Goal: Task Accomplishment & Management: Manage account settings

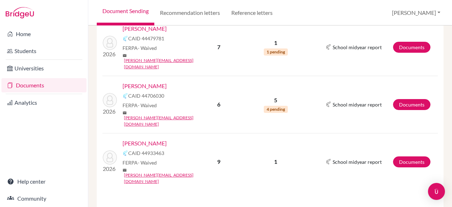
scroll to position [167, 0]
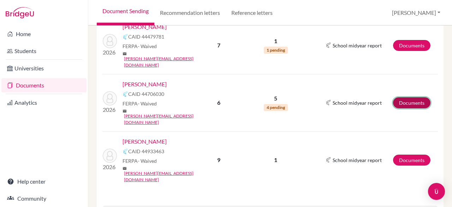
click at [415, 97] on link "Documents" at bounding box center [411, 102] width 37 height 11
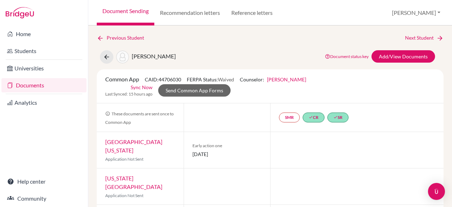
click at [37, 89] on link "Documents" at bounding box center [43, 85] width 85 height 14
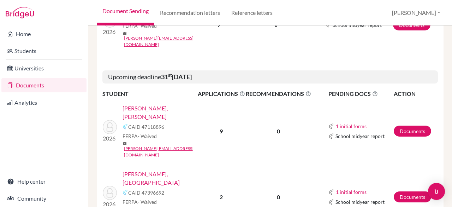
scroll to position [305, 0]
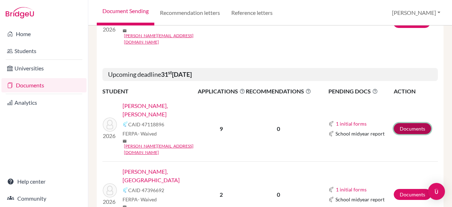
click at [418, 123] on link "Documents" at bounding box center [412, 128] width 37 height 11
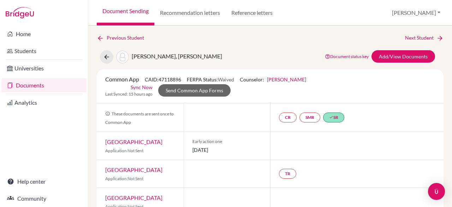
click at [34, 85] on link "Documents" at bounding box center [43, 85] width 85 height 14
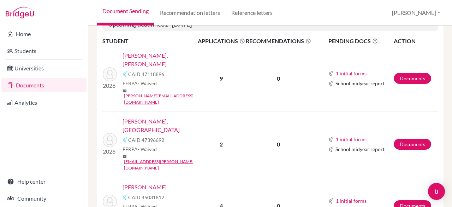
scroll to position [358, 0]
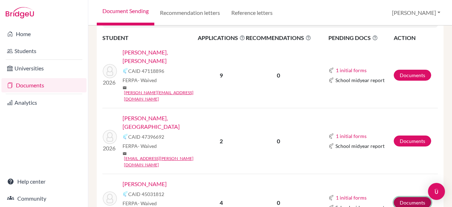
click at [403, 197] on link "Documents" at bounding box center [412, 202] width 37 height 11
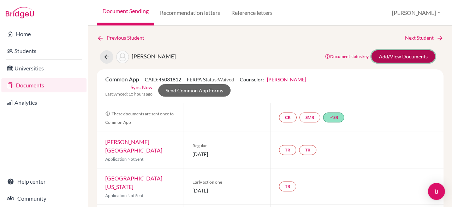
click at [381, 57] on link "Add/View Documents" at bounding box center [404, 56] width 64 height 12
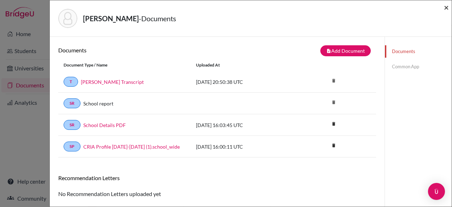
click at [447, 7] on span "×" at bounding box center [446, 7] width 5 height 10
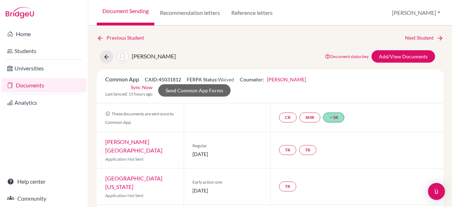
click at [19, 85] on link "Documents" at bounding box center [43, 85] width 85 height 14
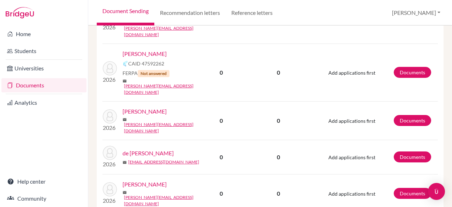
scroll to position [1087, 0]
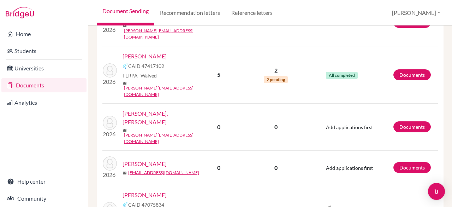
scroll to position [411, 0]
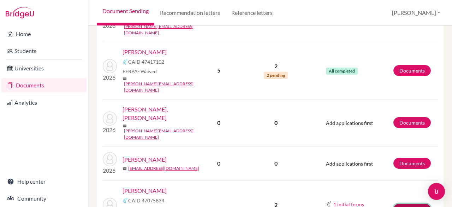
click at [406, 203] on link "Documents" at bounding box center [412, 208] width 37 height 11
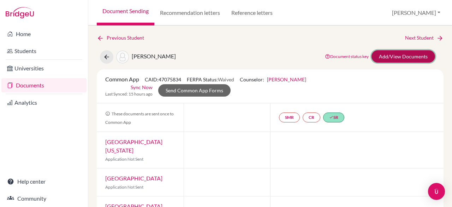
click at [397, 55] on link "Add/View Documents" at bounding box center [404, 56] width 64 height 12
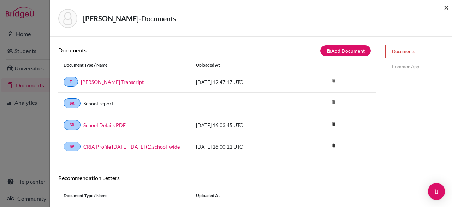
click at [448, 7] on span "×" at bounding box center [446, 7] width 5 height 10
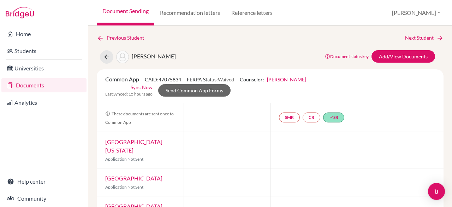
click at [31, 87] on link "Documents" at bounding box center [43, 85] width 85 height 14
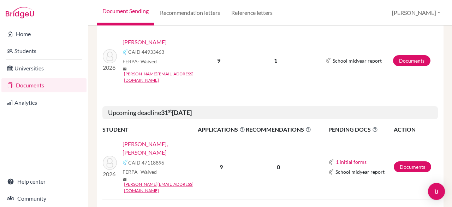
scroll to position [267, 0]
click at [405, 161] on link "Documents" at bounding box center [412, 166] width 37 height 11
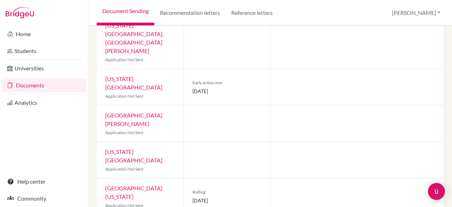
click at [370, 105] on div at bounding box center [356, 123] width 173 height 36
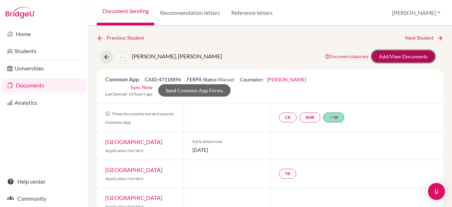
click at [393, 60] on link "Add/View Documents" at bounding box center [404, 56] width 64 height 12
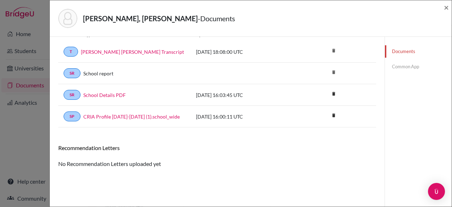
scroll to position [37, 0]
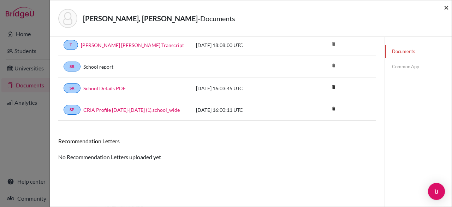
click at [446, 8] on span "×" at bounding box center [446, 7] width 5 height 10
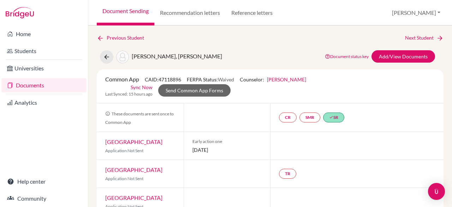
click at [339, 154] on div at bounding box center [356, 146] width 173 height 28
click at [28, 85] on link "Documents" at bounding box center [43, 85] width 85 height 14
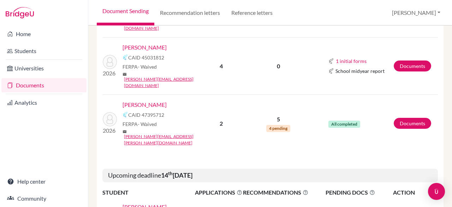
scroll to position [497, 0]
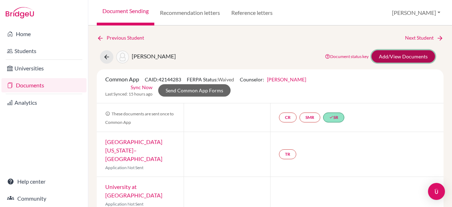
drag, startPoint x: 404, startPoint y: 54, endPoint x: 407, endPoint y: 58, distance: 4.8
click at [407, 58] on link "Add/View Documents" at bounding box center [404, 56] width 64 height 12
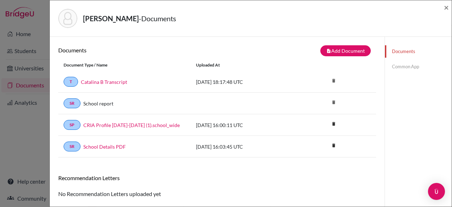
scroll to position [37, 0]
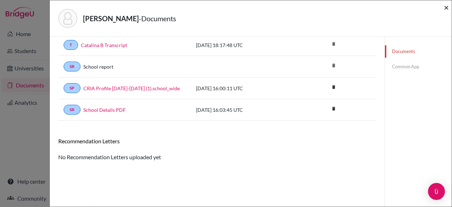
click at [448, 8] on span "×" at bounding box center [446, 7] width 5 height 10
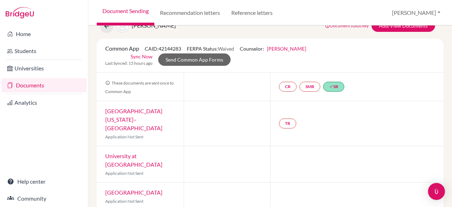
scroll to position [30, 0]
click at [33, 83] on link "Documents" at bounding box center [43, 85] width 85 height 14
